Goal: Navigation & Orientation: Find specific page/section

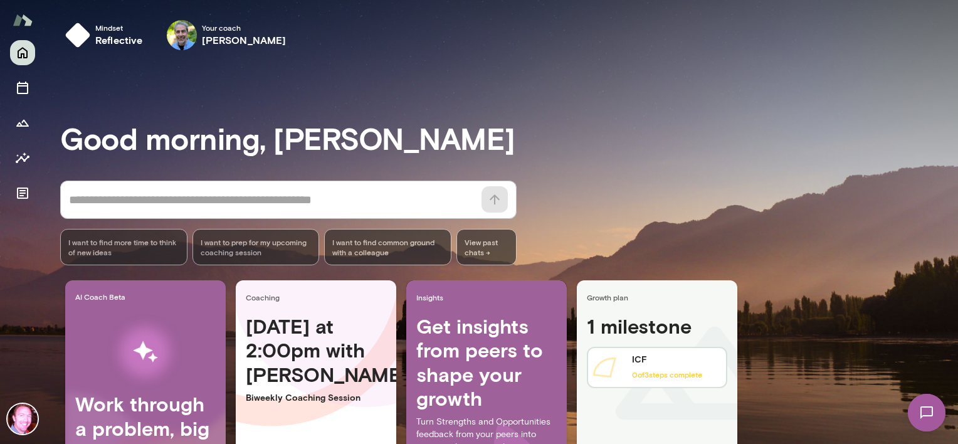
click at [928, 411] on img at bounding box center [926, 412] width 51 height 51
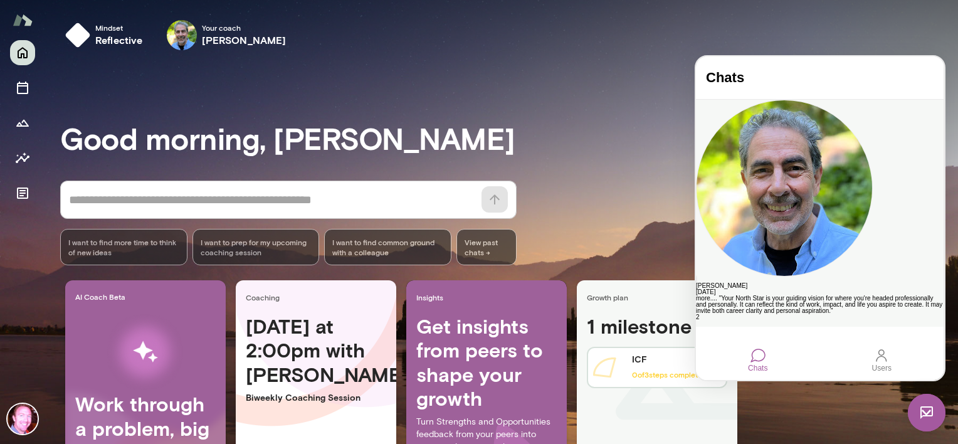
click at [822, 283] on div "[PERSON_NAME]" at bounding box center [820, 286] width 248 height 6
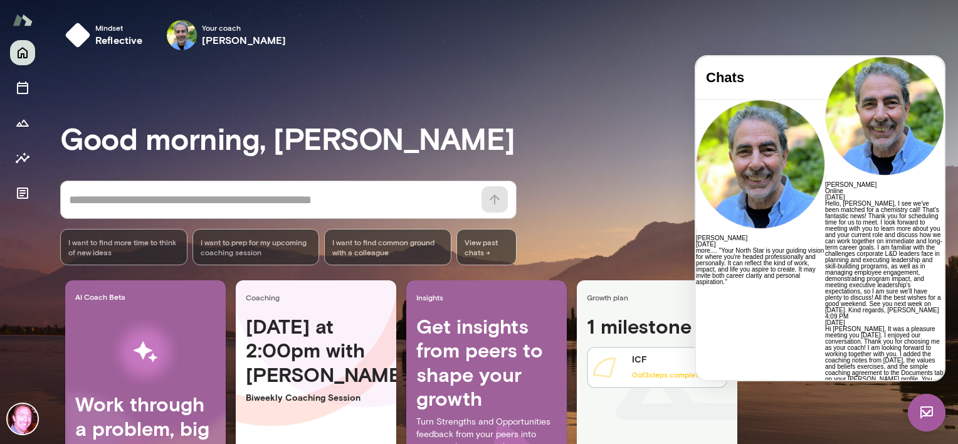
scroll to position [2146, 0]
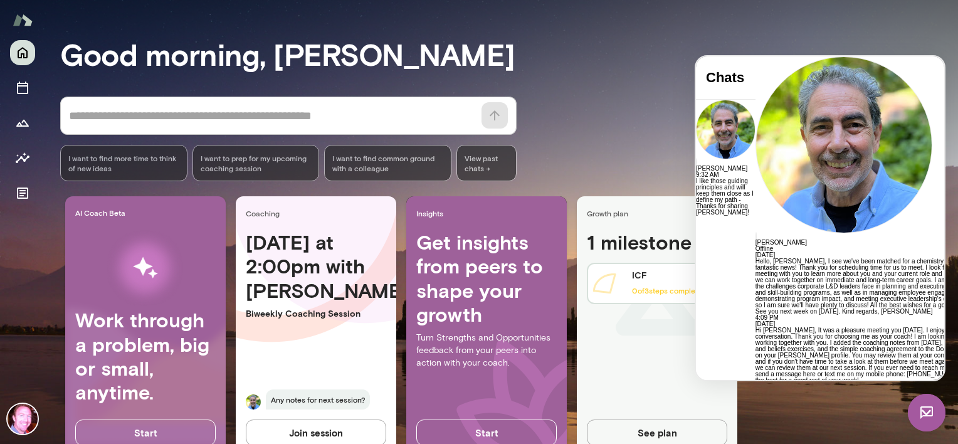
scroll to position [120, 0]
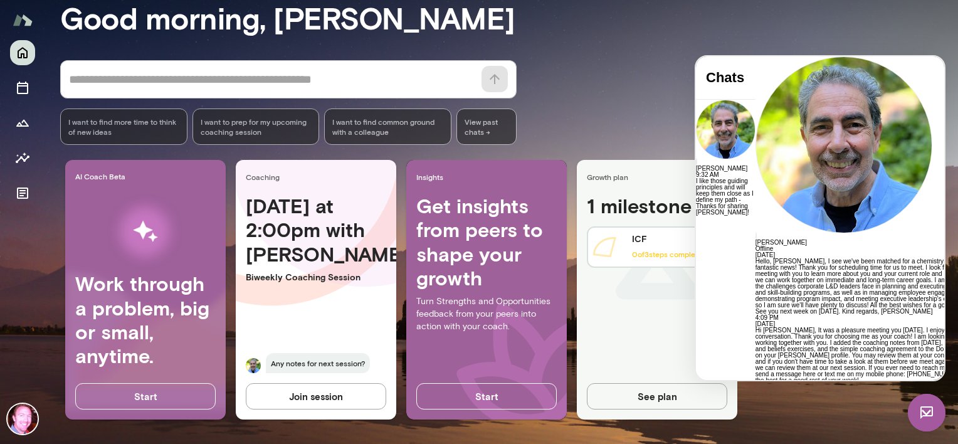
click at [619, 92] on div "* ​ ​ I want to find more time to think of new ideas I want to prep for my upco…" at bounding box center [509, 102] width 898 height 85
click at [27, 187] on icon "Documents" at bounding box center [22, 193] width 15 height 15
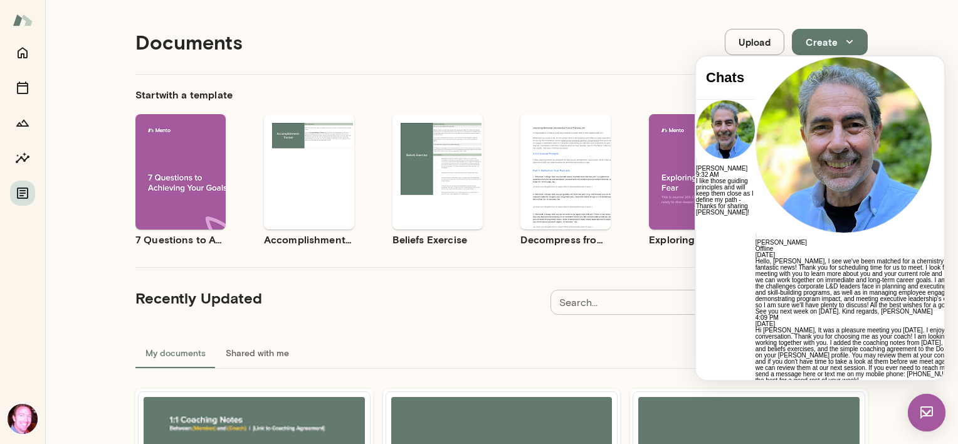
scroll to position [23, 0]
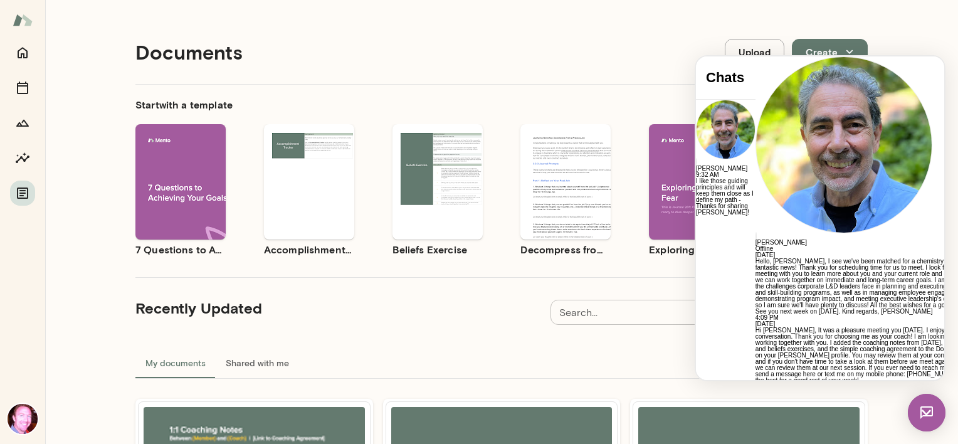
click at [773, 245] on span "Offline" at bounding box center [764, 248] width 18 height 7
drag, startPoint x: 80, startPoint y: 26, endPoint x: 498, endPoint y: 56, distance: 419.1
click at [498, 56] on div "Documents Upload Create" at bounding box center [501, 52] width 732 height 64
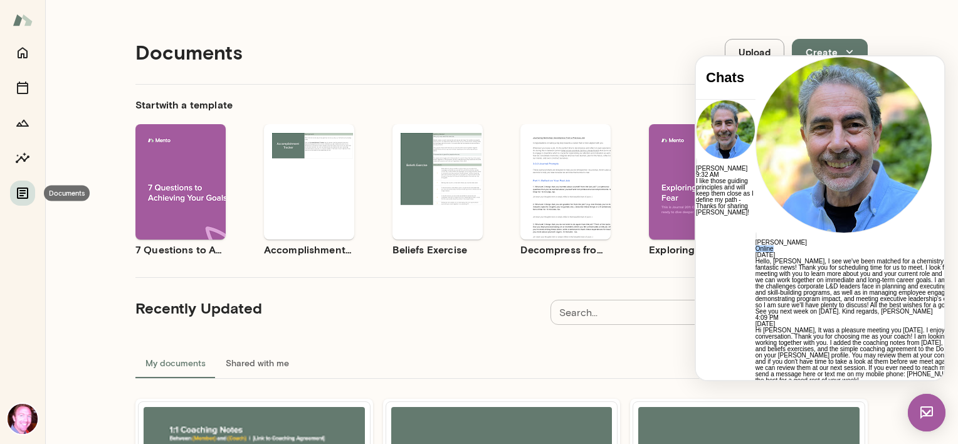
click at [18, 196] on icon "Documents" at bounding box center [22, 192] width 11 height 11
click at [23, 51] on icon "Home" at bounding box center [22, 52] width 15 height 15
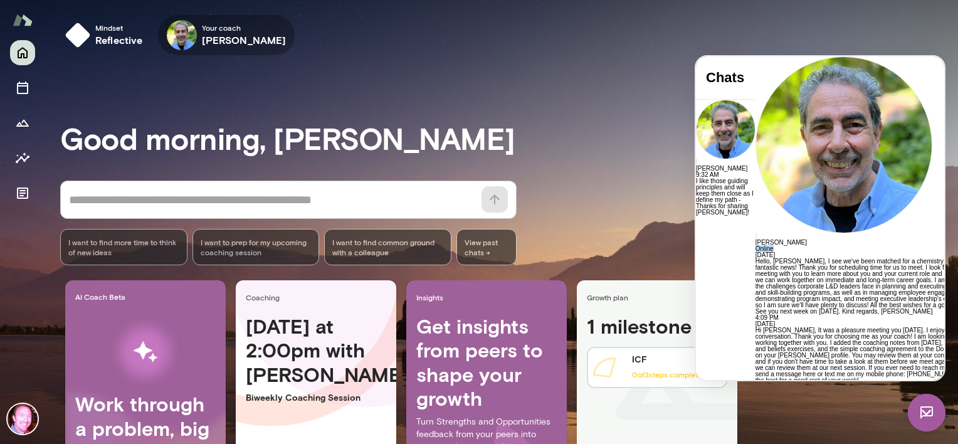
click at [224, 29] on span "Your coach" at bounding box center [244, 28] width 85 height 10
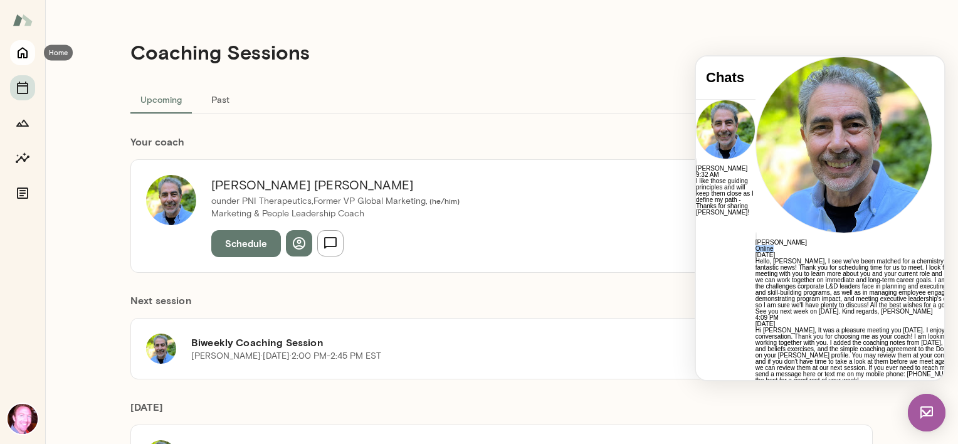
click at [25, 55] on icon "Home" at bounding box center [22, 52] width 15 height 15
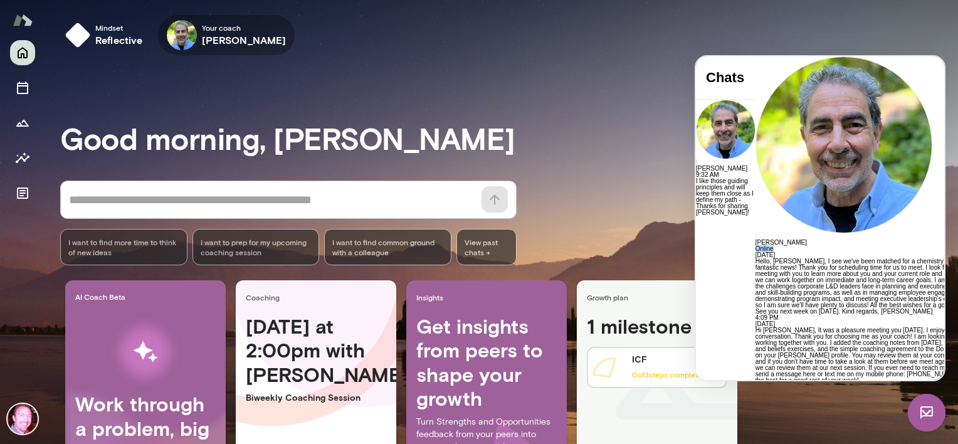
click at [0, 0] on icon "button" at bounding box center [0, 0] width 0 height 0
click at [925, 412] on img at bounding box center [927, 413] width 38 height 38
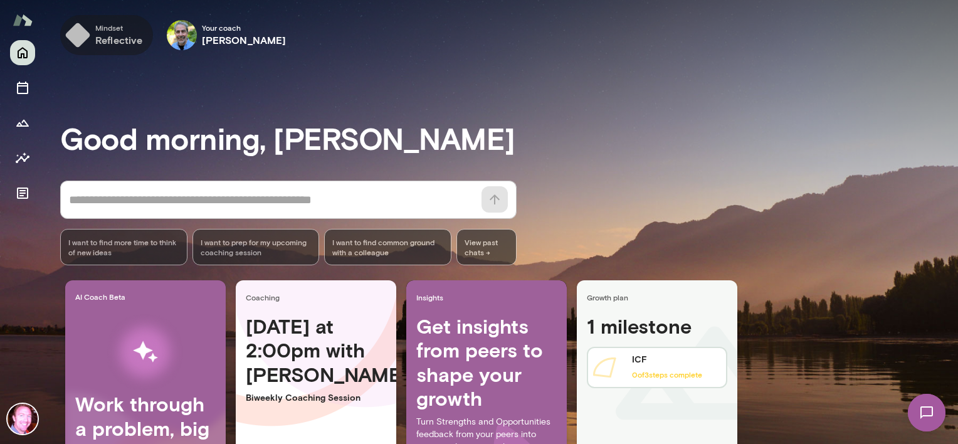
click at [116, 39] on h6 "reflective" at bounding box center [119, 40] width 48 height 15
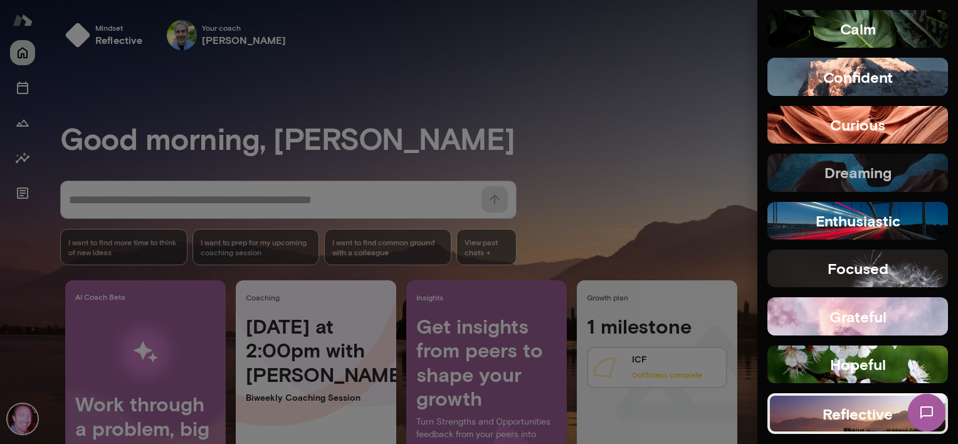
click at [854, 167] on h5 "dreaming" at bounding box center [857, 172] width 67 height 20
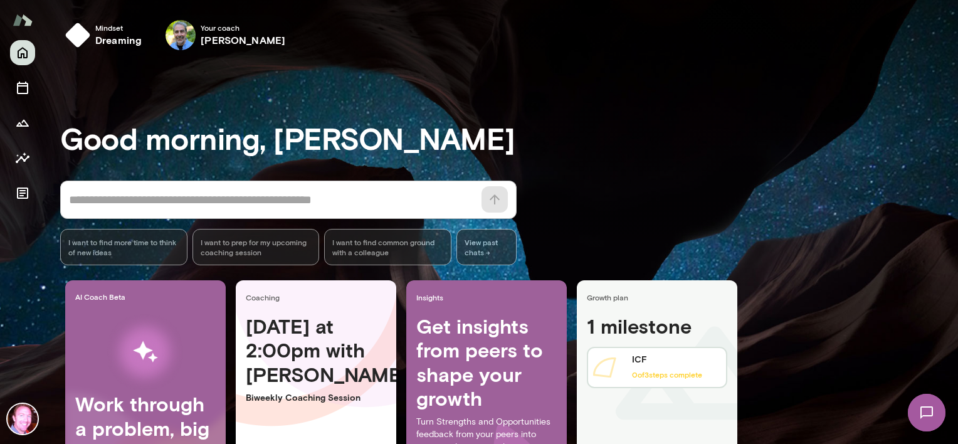
click at [0, 0] on icon "button" at bounding box center [0, 0] width 0 height 0
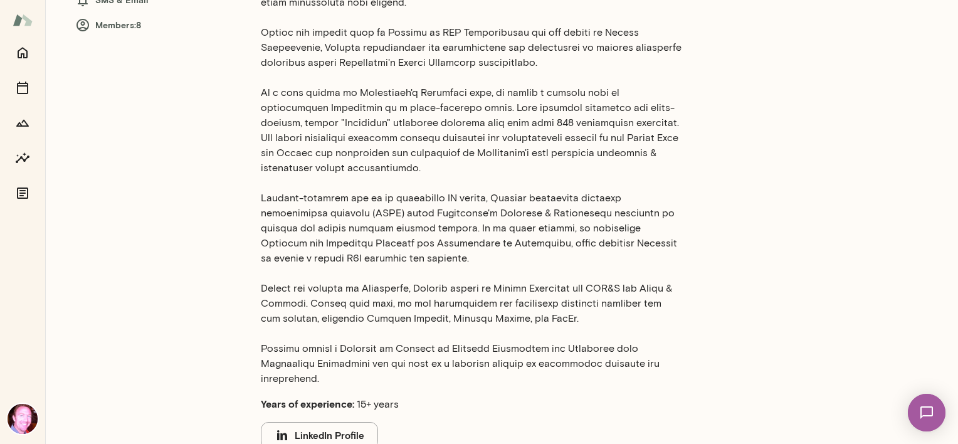
scroll to position [266, 0]
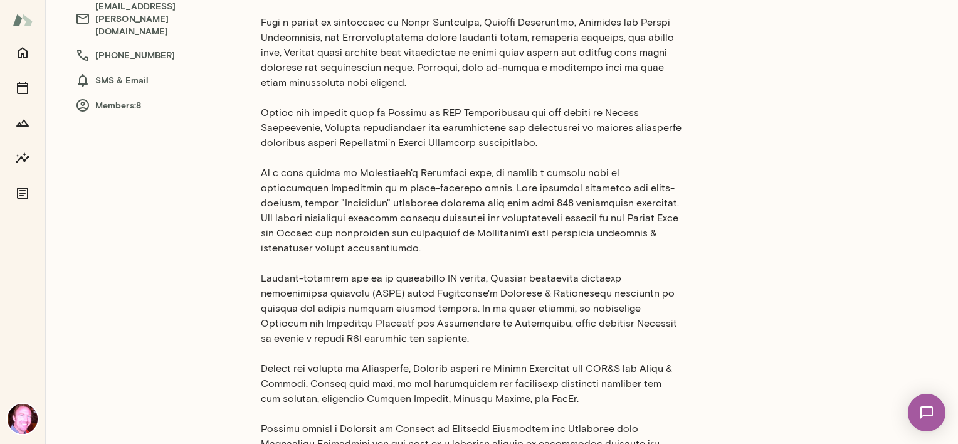
click at [115, 98] on h6 "Members: 8" at bounding box center [155, 105] width 160 height 15
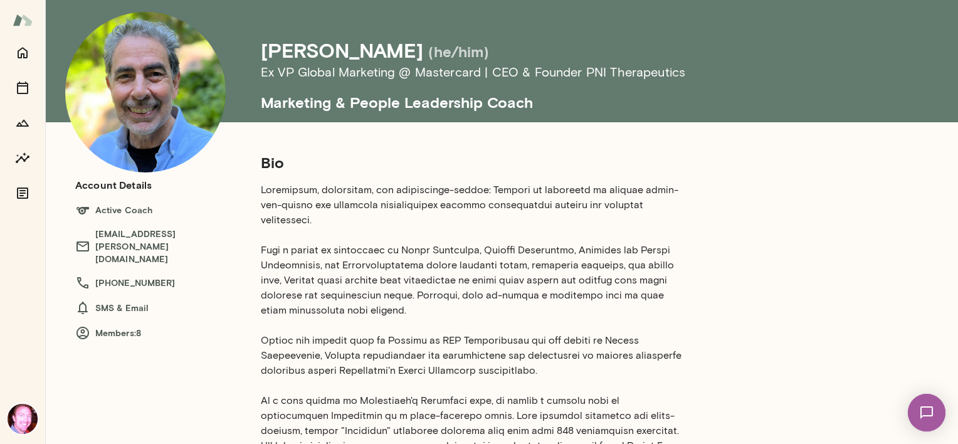
scroll to position [0, 0]
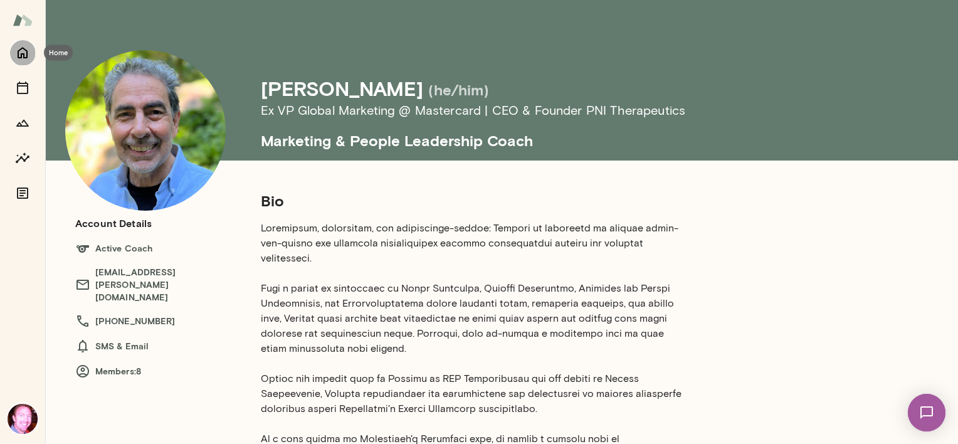
click at [21, 50] on icon "Home" at bounding box center [22, 52] width 15 height 15
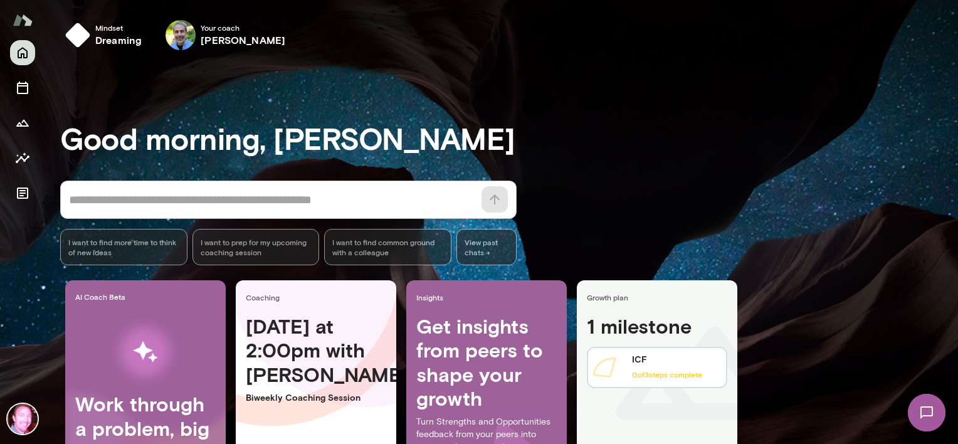
click at [0, 0] on icon "button" at bounding box center [0, 0] width 0 height 0
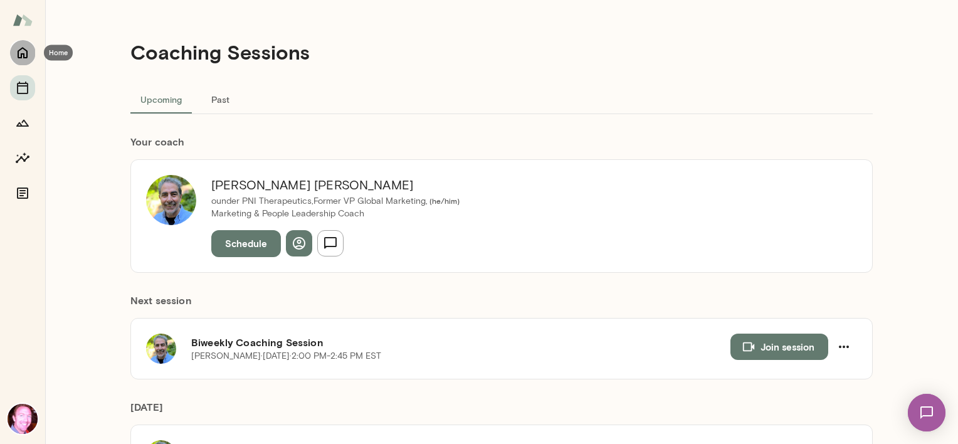
click at [23, 53] on icon "Home" at bounding box center [22, 52] width 15 height 15
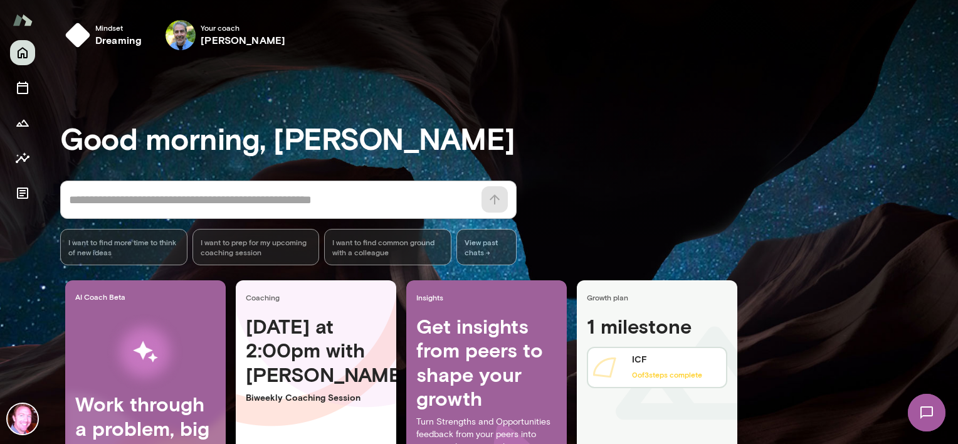
click at [297, 194] on textarea at bounding box center [271, 200] width 405 height 18
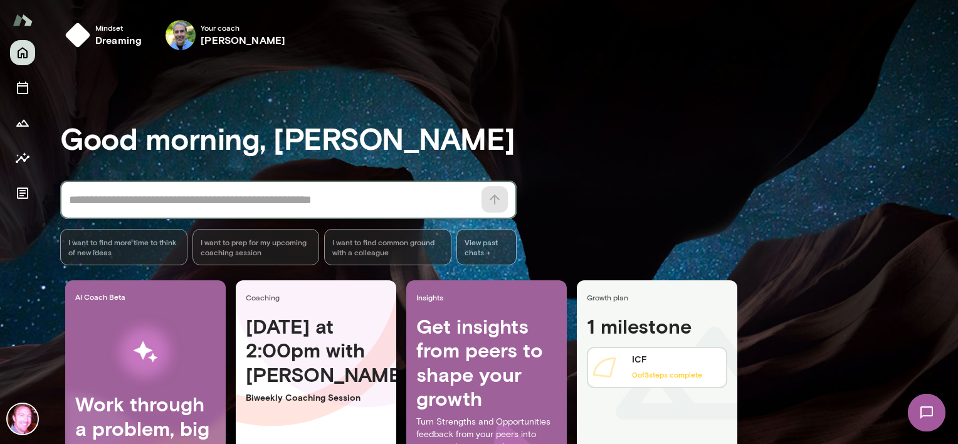
click at [257, 200] on textarea at bounding box center [271, 200] width 405 height 18
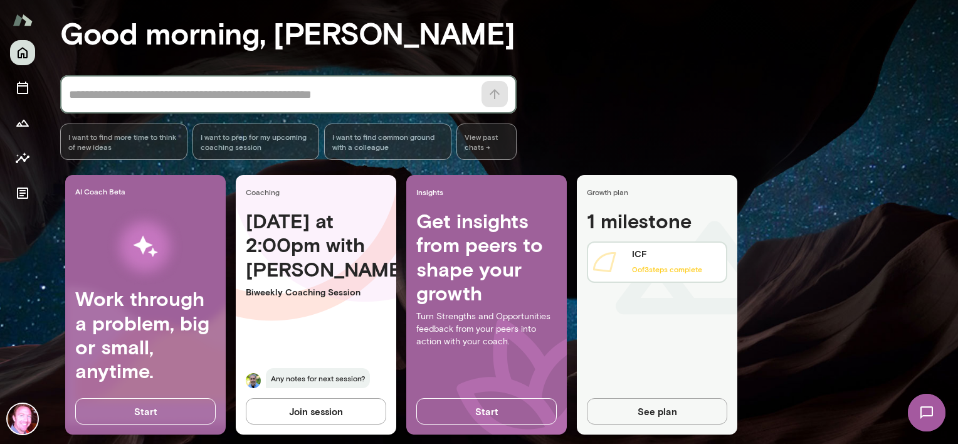
scroll to position [120, 0]
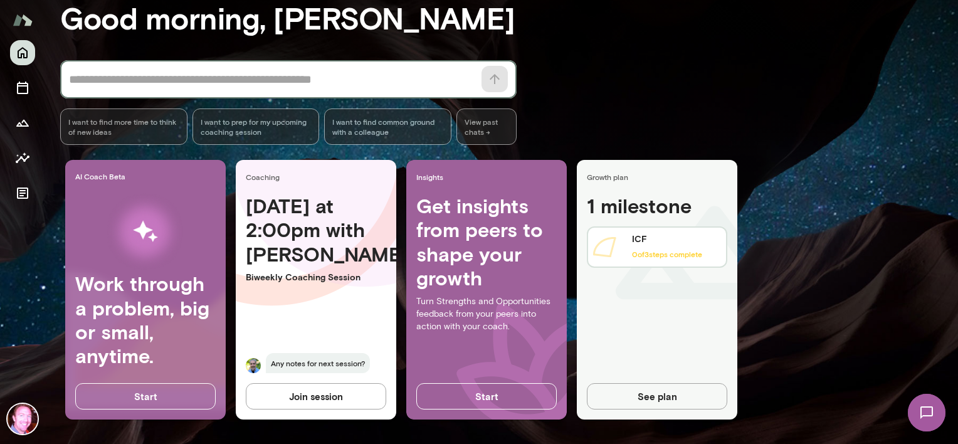
click at [311, 358] on span "Any notes for next session?" at bounding box center [318, 363] width 104 height 20
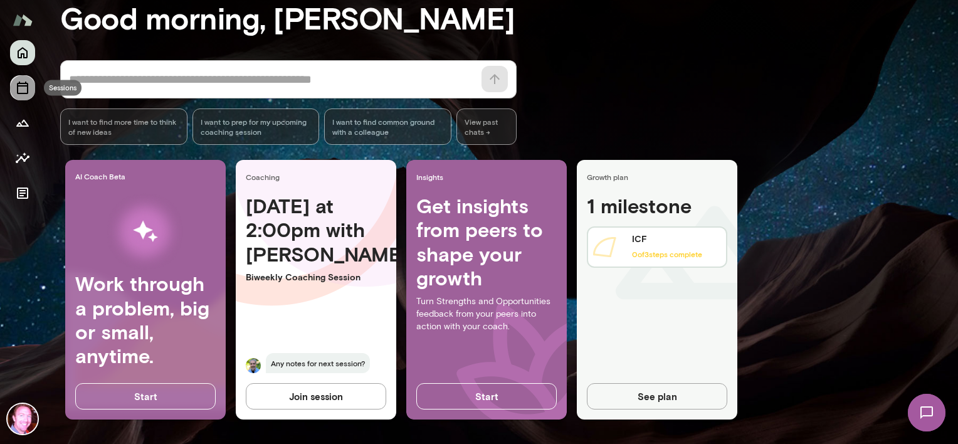
click at [21, 87] on icon "Sessions" at bounding box center [22, 87] width 15 height 15
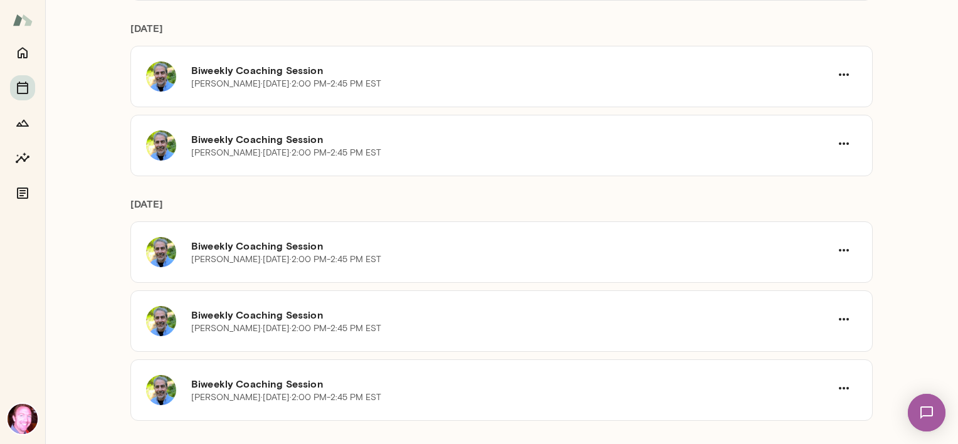
scroll to position [1754, 0]
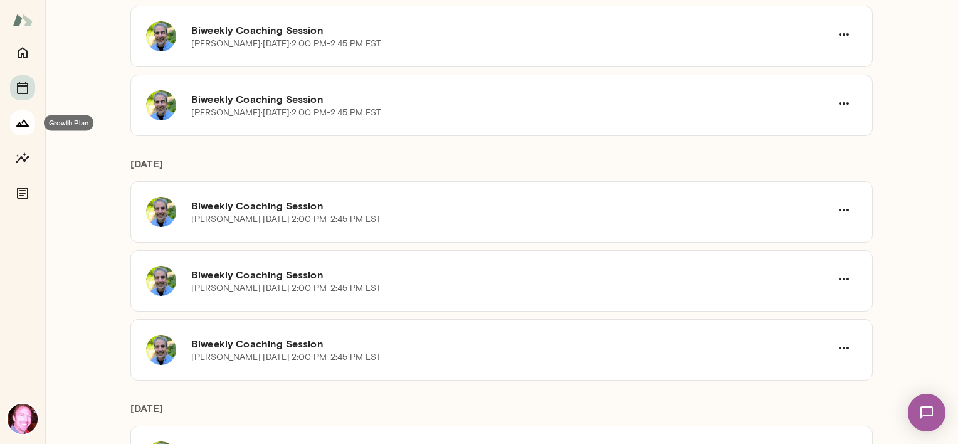
click at [21, 127] on icon "Growth Plan" at bounding box center [22, 122] width 15 height 15
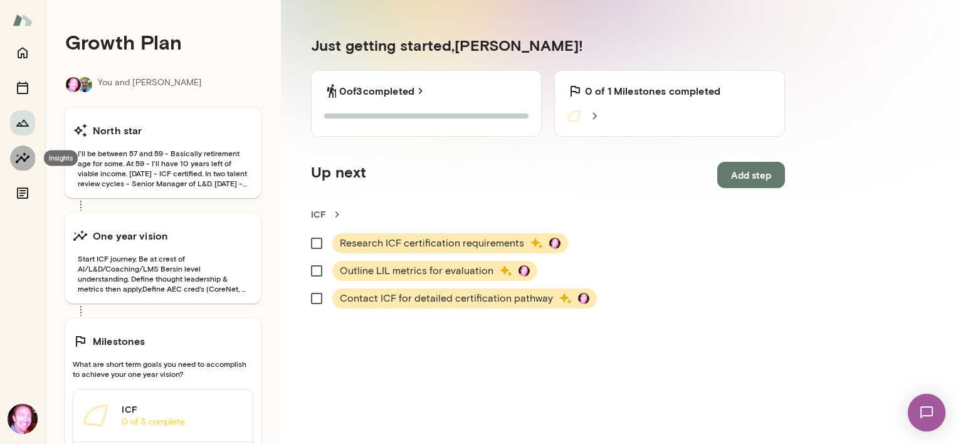
click at [23, 157] on icon "Insights" at bounding box center [22, 157] width 15 height 15
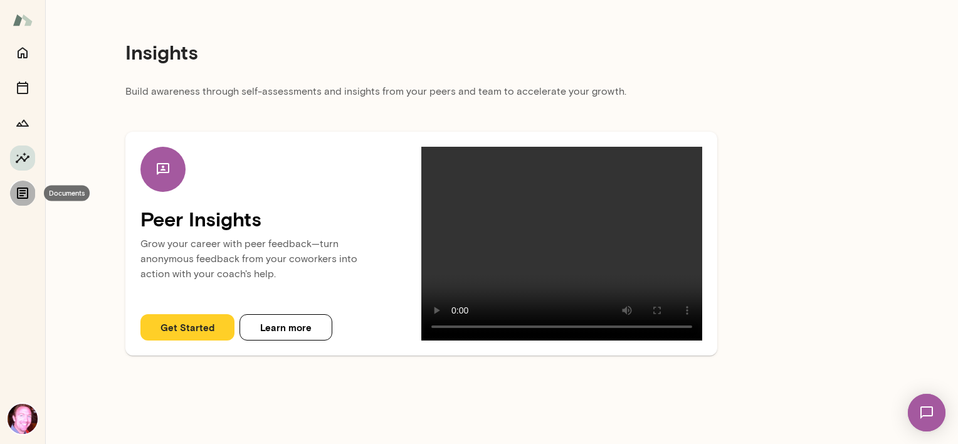
click at [23, 191] on icon "Documents" at bounding box center [22, 192] width 11 height 11
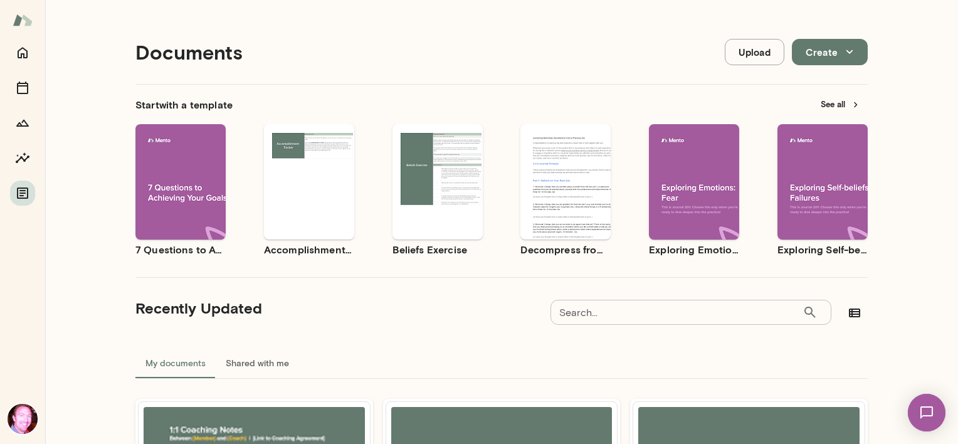
click at [256, 359] on button "Shared with me" at bounding box center [257, 363] width 83 height 30
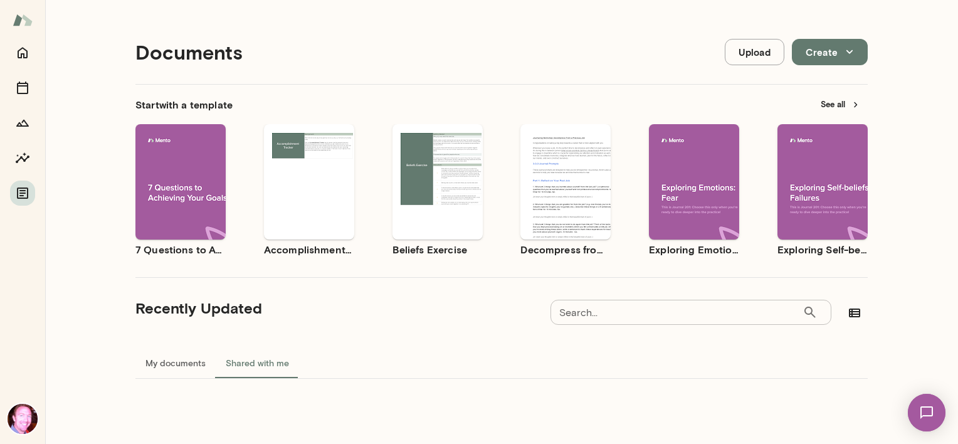
scroll to position [10, 0]
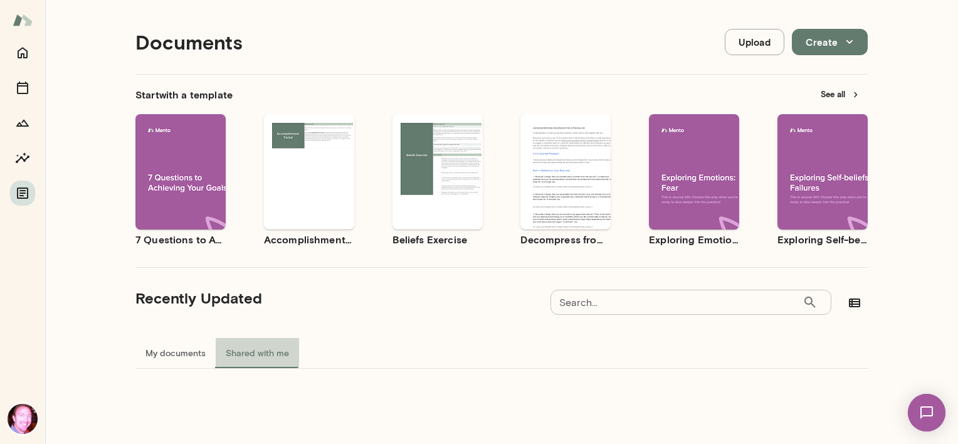
click at [244, 346] on button "Shared with me" at bounding box center [257, 353] width 83 height 30
click at [21, 193] on icon "Documents" at bounding box center [22, 192] width 11 height 11
click at [178, 353] on button "My documents" at bounding box center [175, 353] width 80 height 30
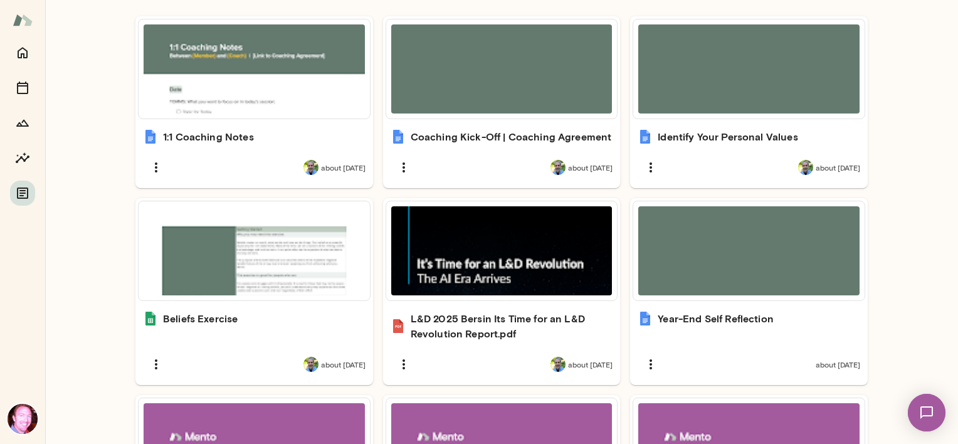
scroll to position [333, 0]
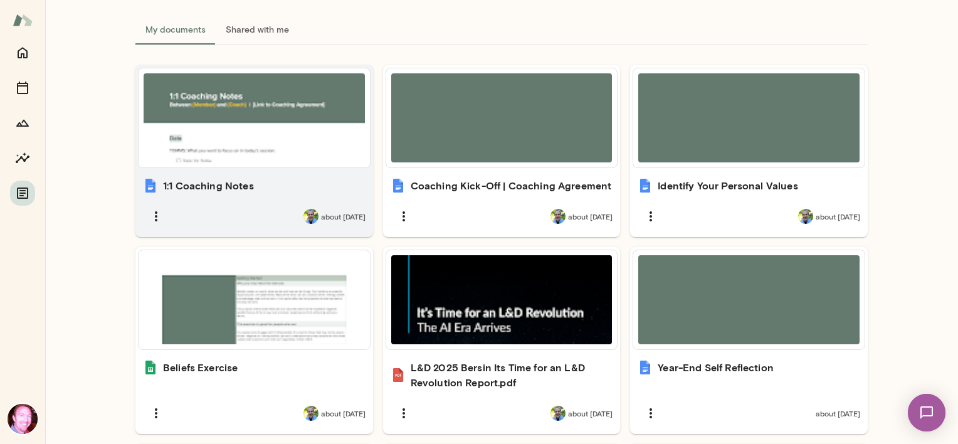
click at [205, 183] on h6 "1:1 Coaching Notes" at bounding box center [208, 185] width 91 height 15
